Goal: Task Accomplishment & Management: Use online tool/utility

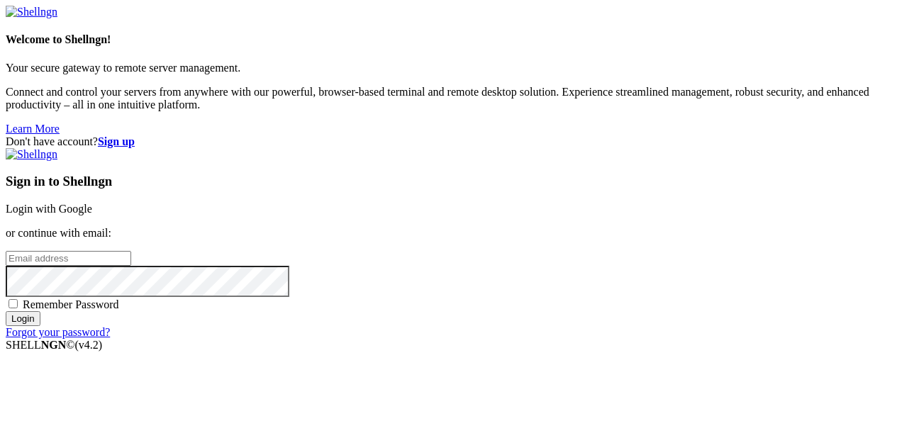
click at [92, 203] on link "Login with Google" at bounding box center [49, 209] width 87 height 12
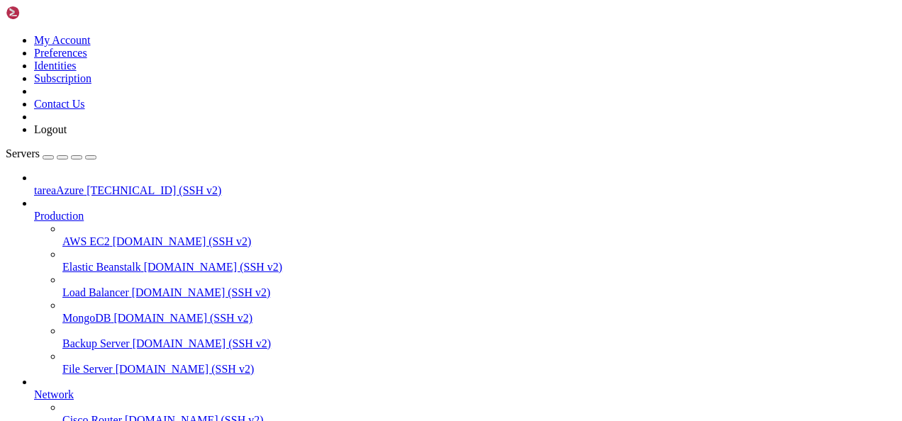
click at [48, 158] on div "button" at bounding box center [48, 158] width 0 height 0
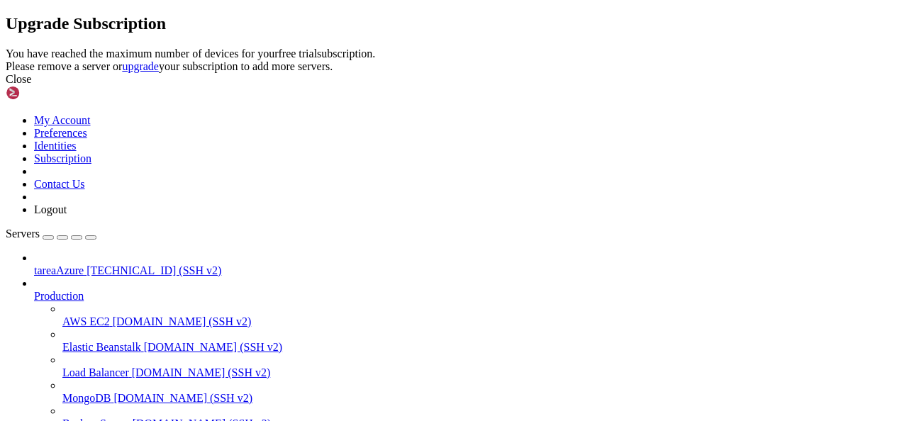
drag, startPoint x: 627, startPoint y: 264, endPoint x: 494, endPoint y: 207, distance: 144.3
click at [494, 86] on div "Upgrade Subscription You have reached the maximum number of devices for your fr…" at bounding box center [451, 50] width 891 height 72
click at [606, 86] on div "Close" at bounding box center [451, 79] width 891 height 13
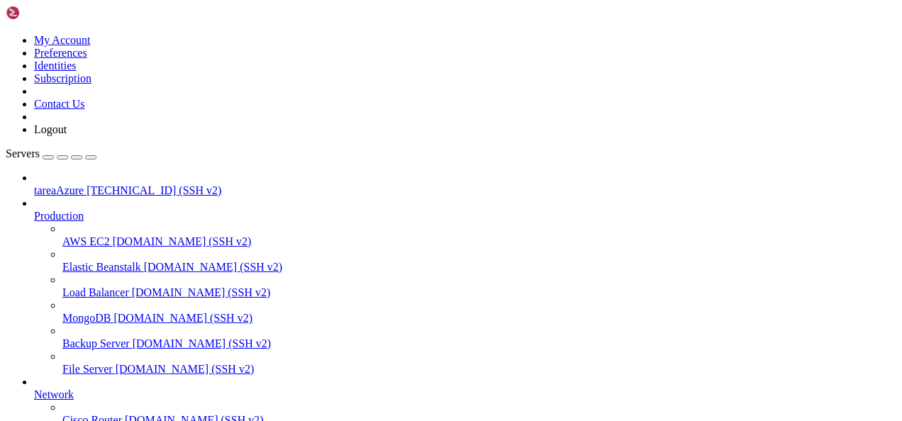
scroll to position [132, 0]
click at [77, 184] on span "tareaAzure" at bounding box center [59, 190] width 50 height 12
